Goal: Find specific page/section

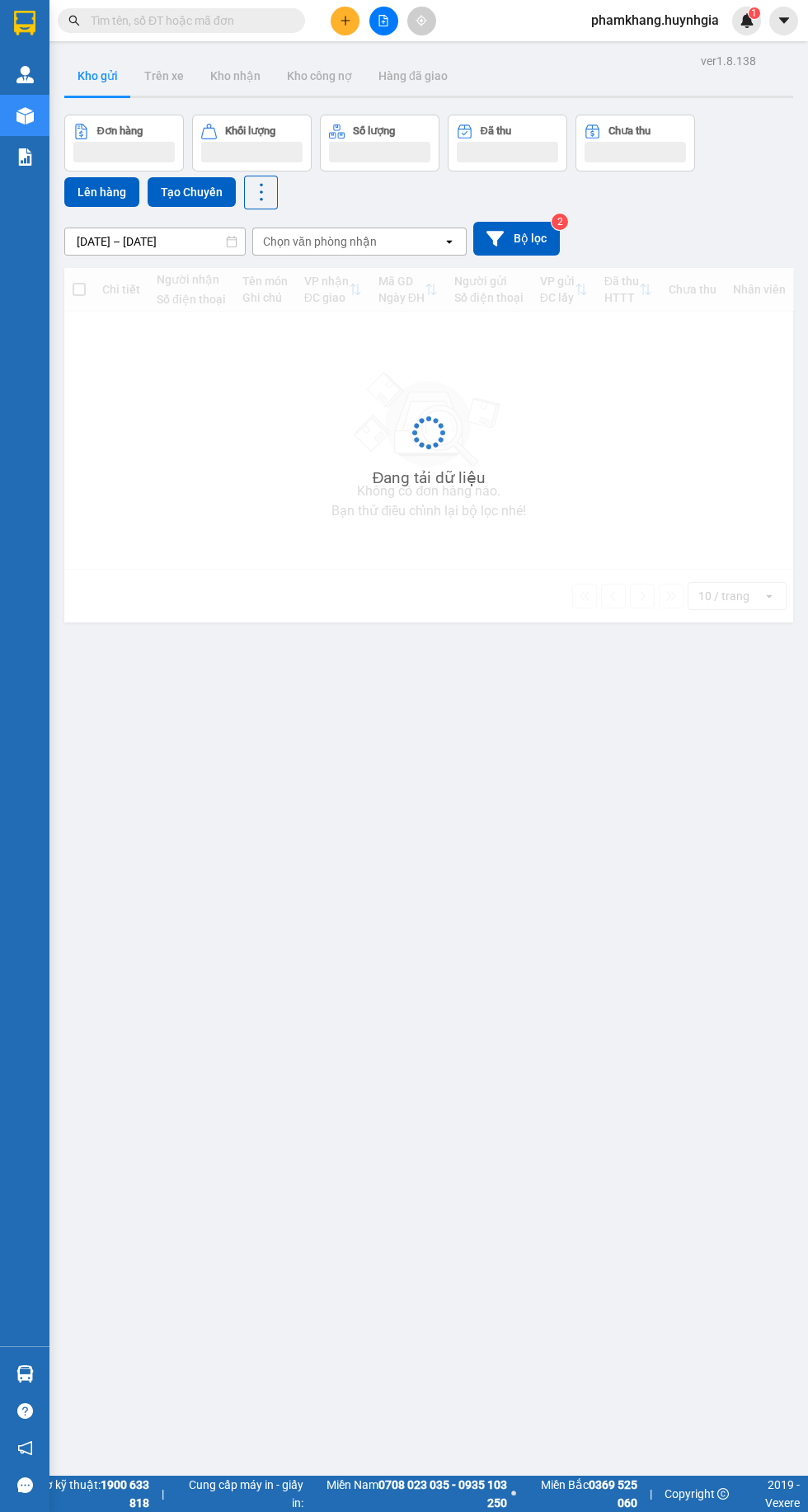
click at [162, 29] on input "text" at bounding box center [188, 20] width 195 height 18
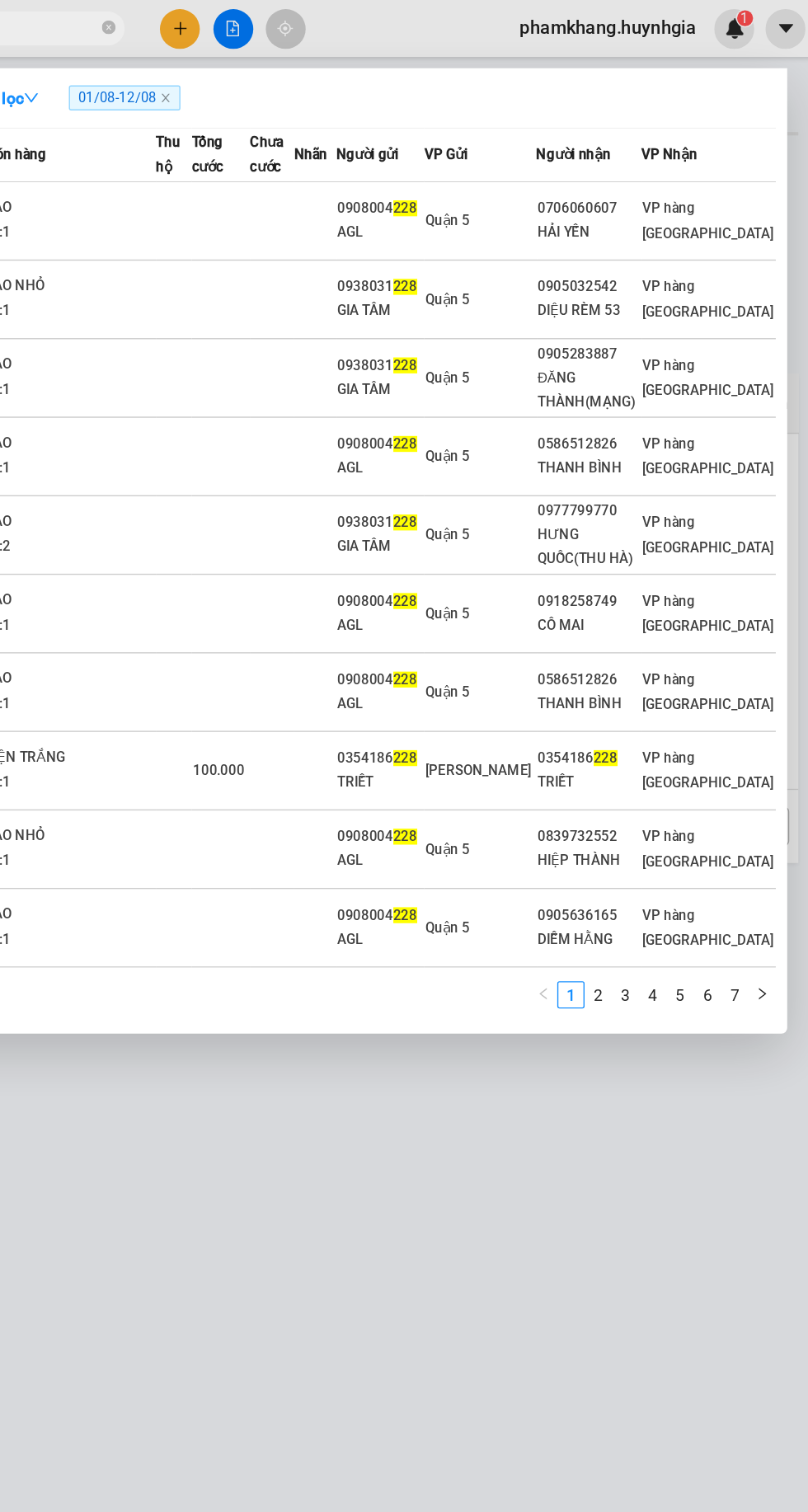
type input "228"
